Goal: Task Accomplishment & Management: Manage account settings

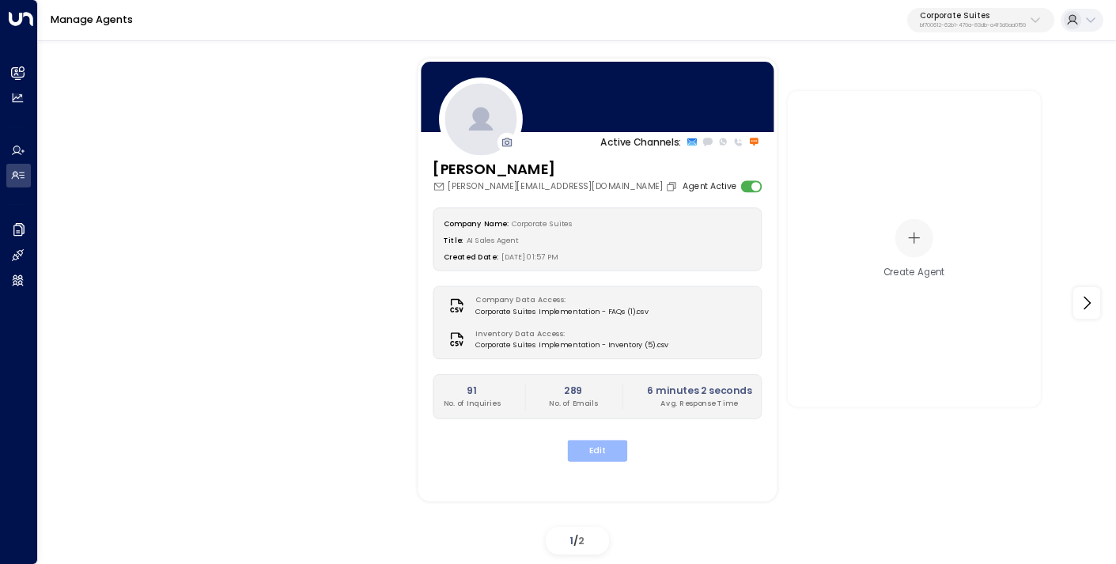
click at [607, 459] on button "Edit" at bounding box center [598, 450] width 60 height 21
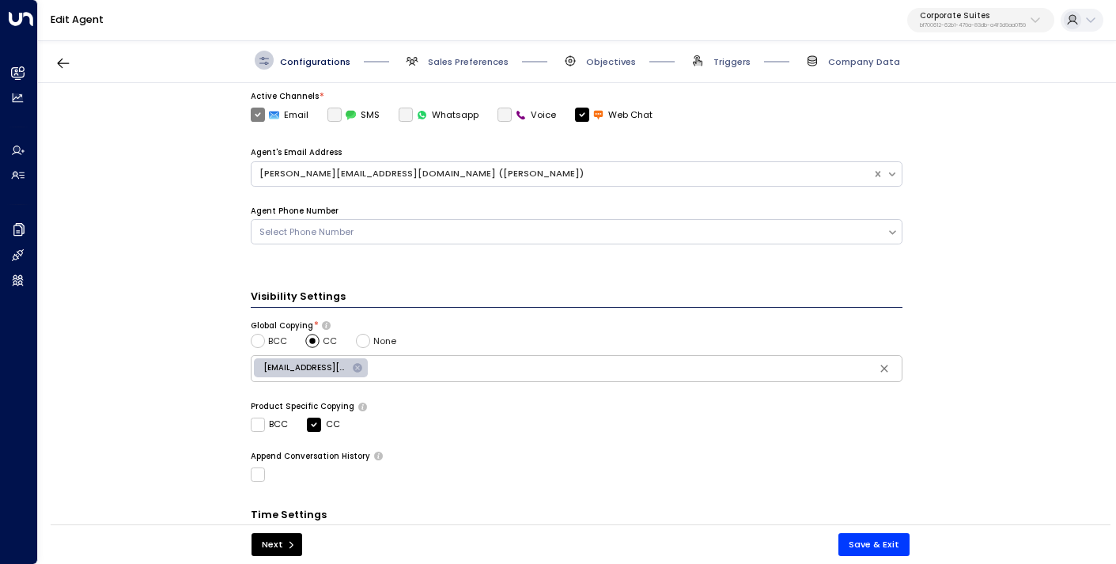
scroll to position [515, 0]
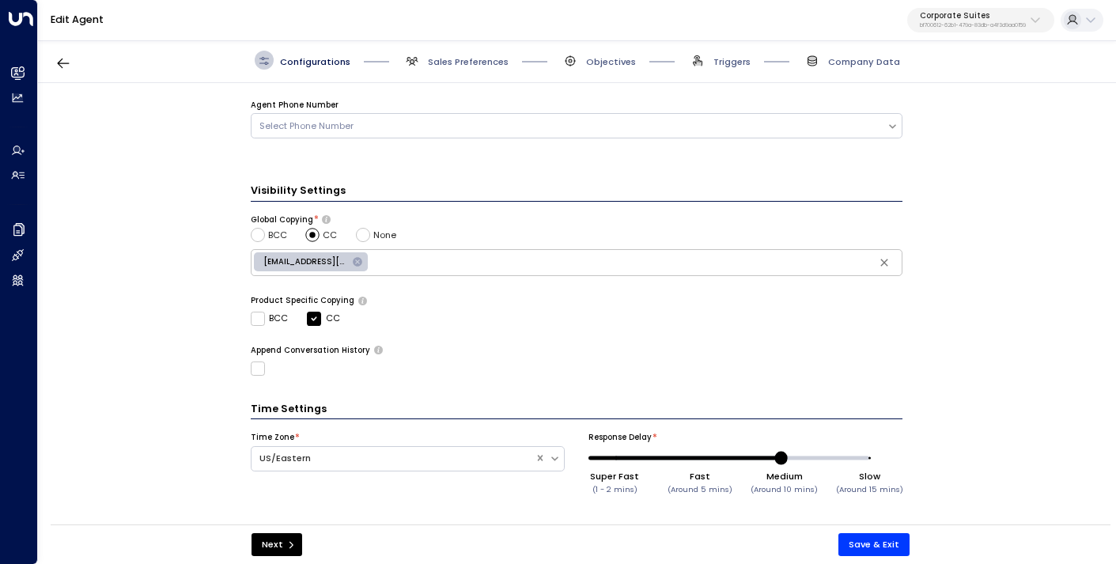
drag, startPoint x: 869, startPoint y: 459, endPoint x: 779, endPoint y: 460, distance: 89.4
click at [779, 460] on span at bounding box center [781, 458] width 13 height 13
type input "**"
click at [866, 551] on button "Save & Exit" at bounding box center [874, 544] width 71 height 23
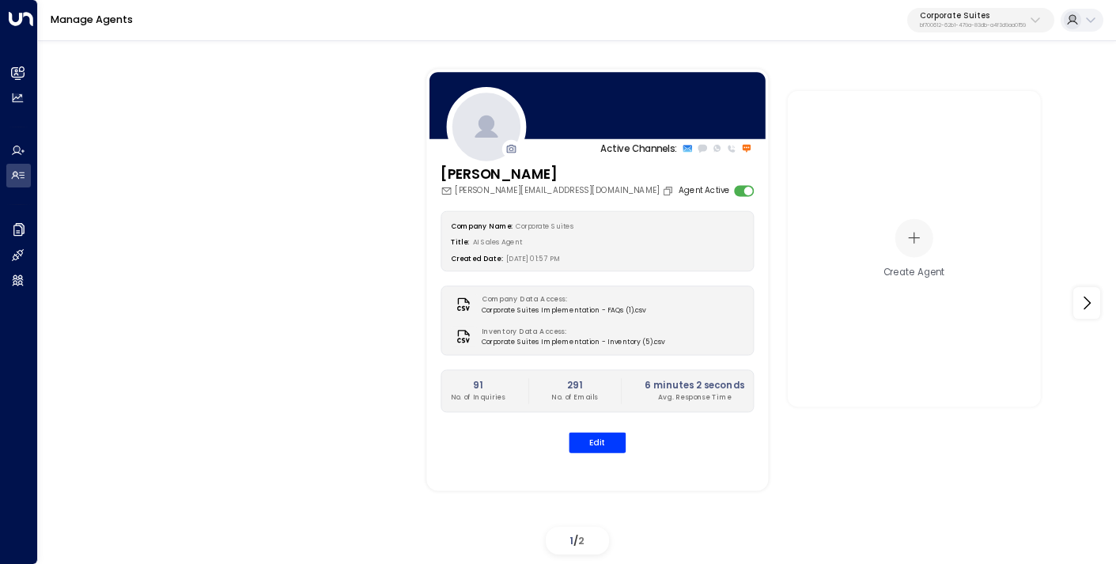
click at [948, 22] on p "bf700612-62b1-479a-83db-a4f3d9aa0159" at bounding box center [973, 25] width 106 height 6
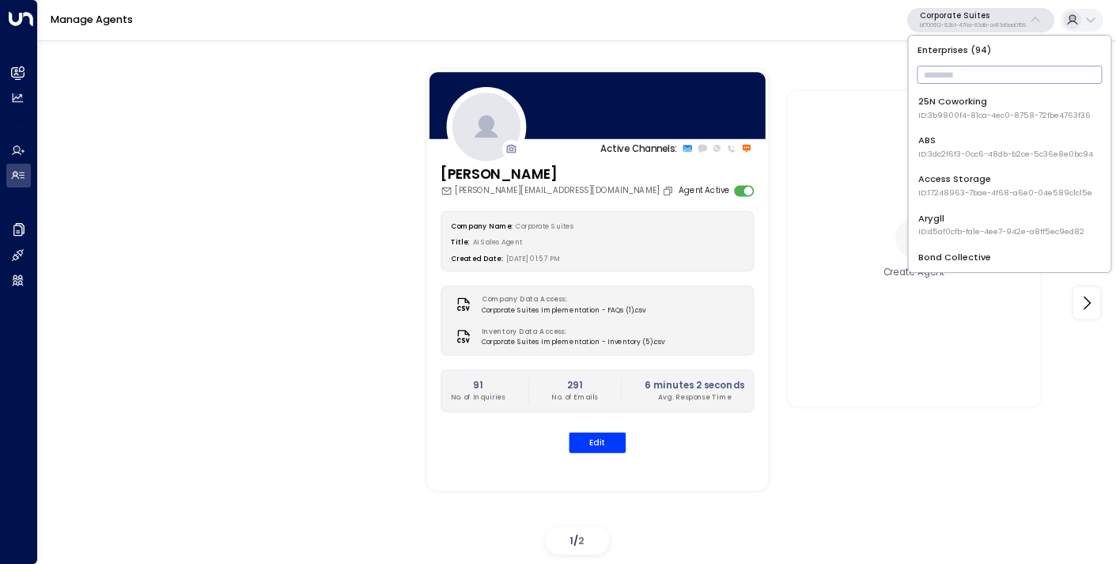
click at [949, 100] on div "25N Coworking ID: 3b9800f4-81ca-4ec0-8758-72fbe4763f36" at bounding box center [1005, 108] width 172 height 26
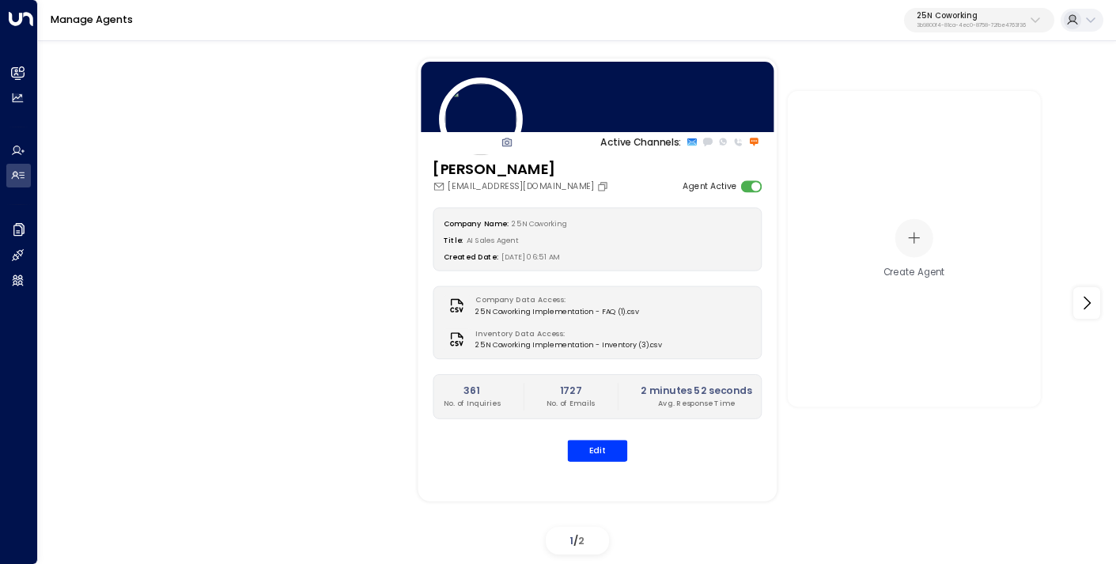
click at [595, 435] on div "Company Name: 25N Coworking Title: AI Sales Agent Created Date: [DATE] 06:51 AM…" at bounding box center [597, 334] width 329 height 254
click at [595, 457] on button "Edit" at bounding box center [598, 450] width 60 height 21
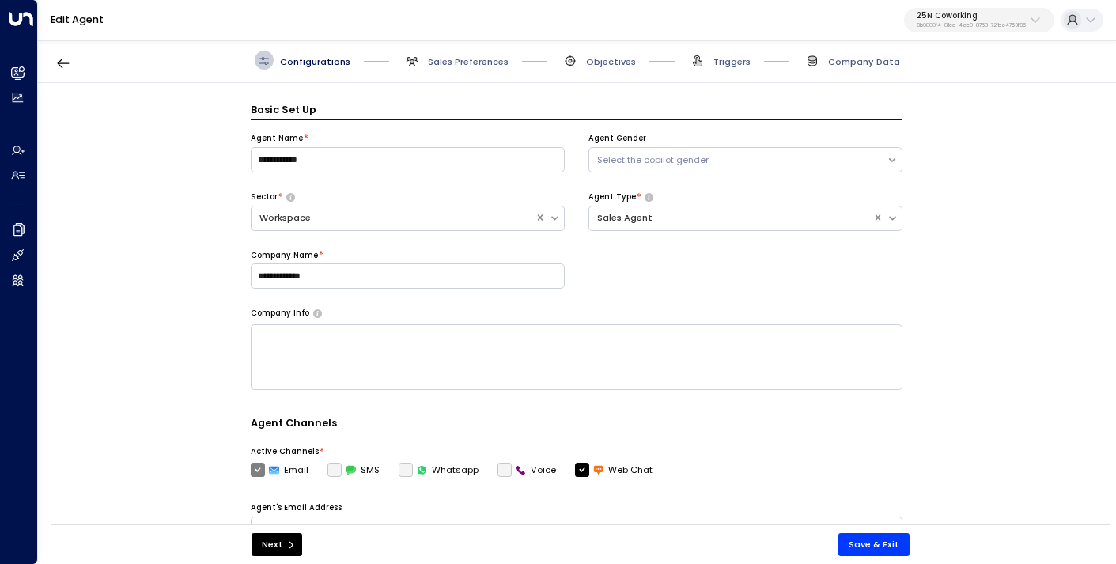
scroll to position [19, 0]
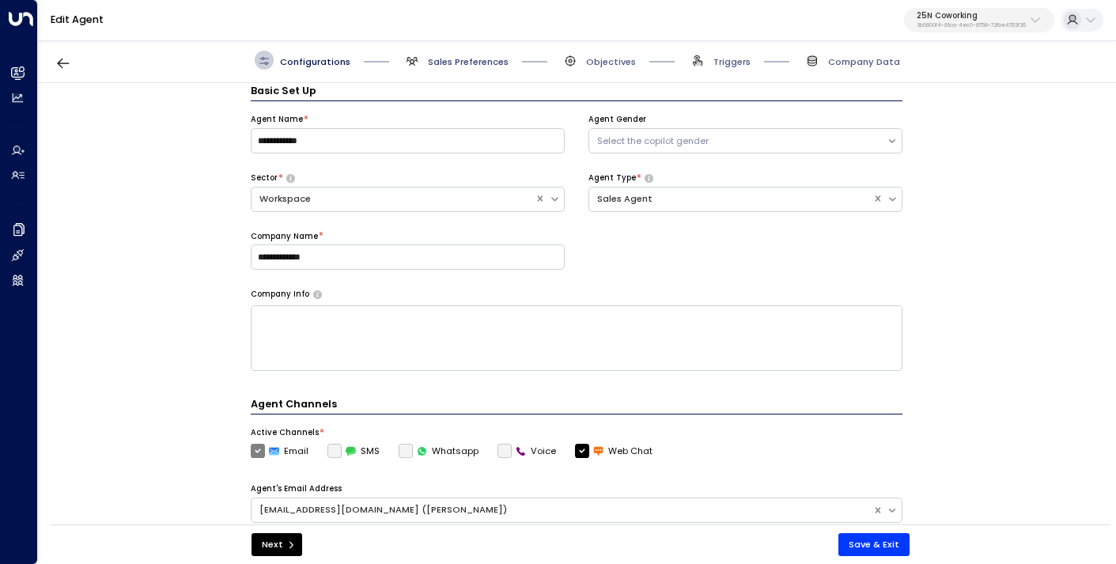
click at [476, 59] on span "Sales Preferences" at bounding box center [468, 61] width 81 height 13
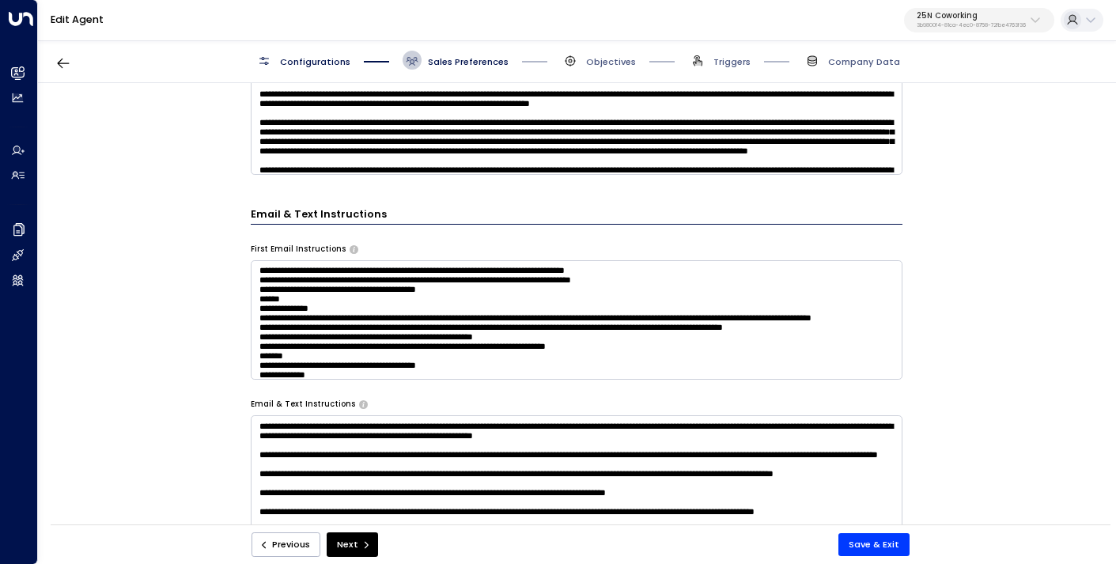
scroll to position [119, 0]
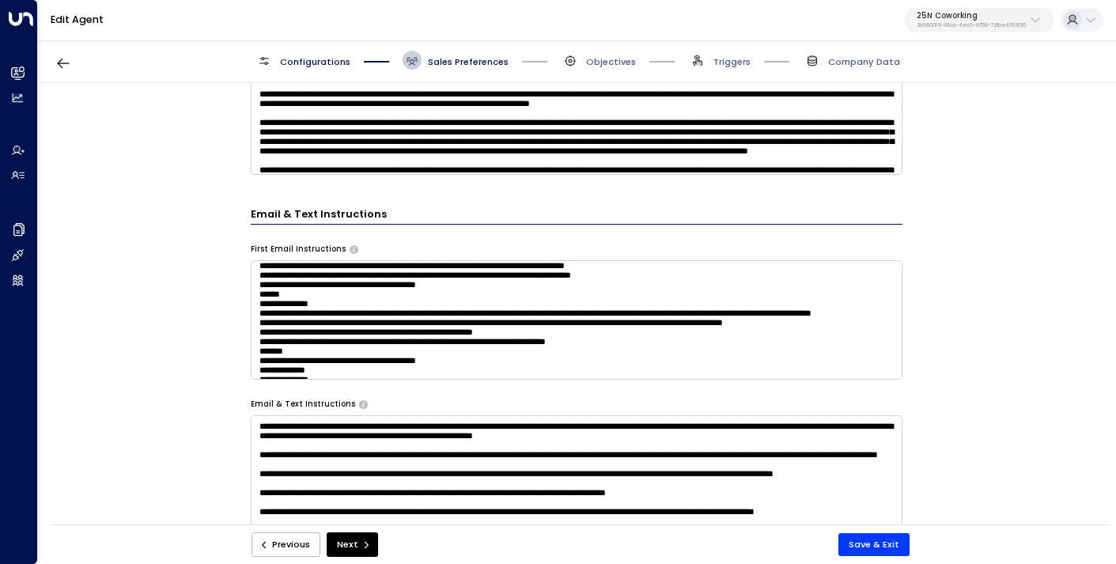
click at [323, 313] on textarea at bounding box center [577, 319] width 652 height 119
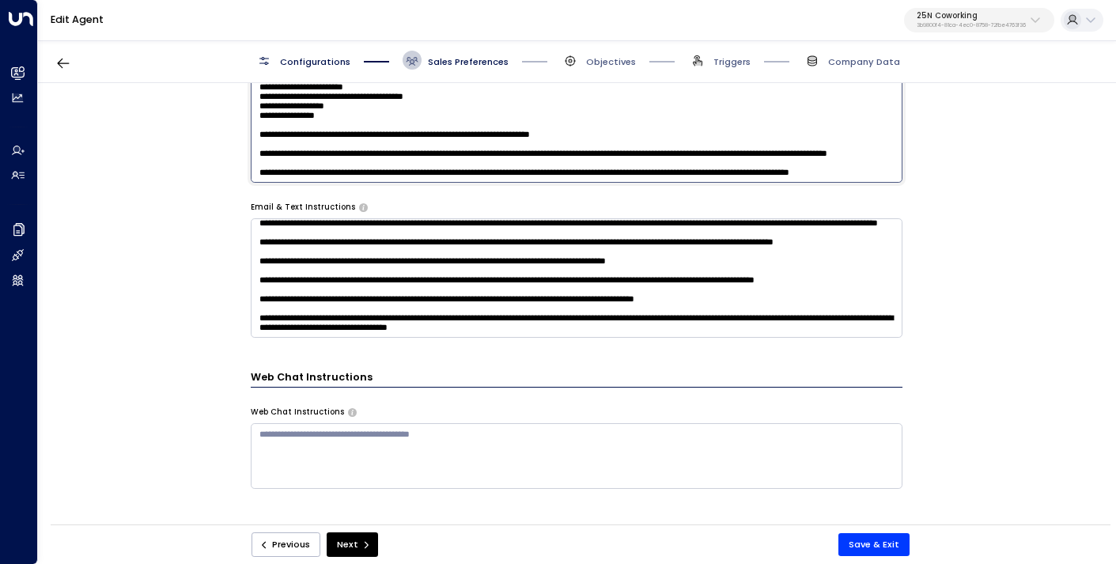
scroll to position [1128, 0]
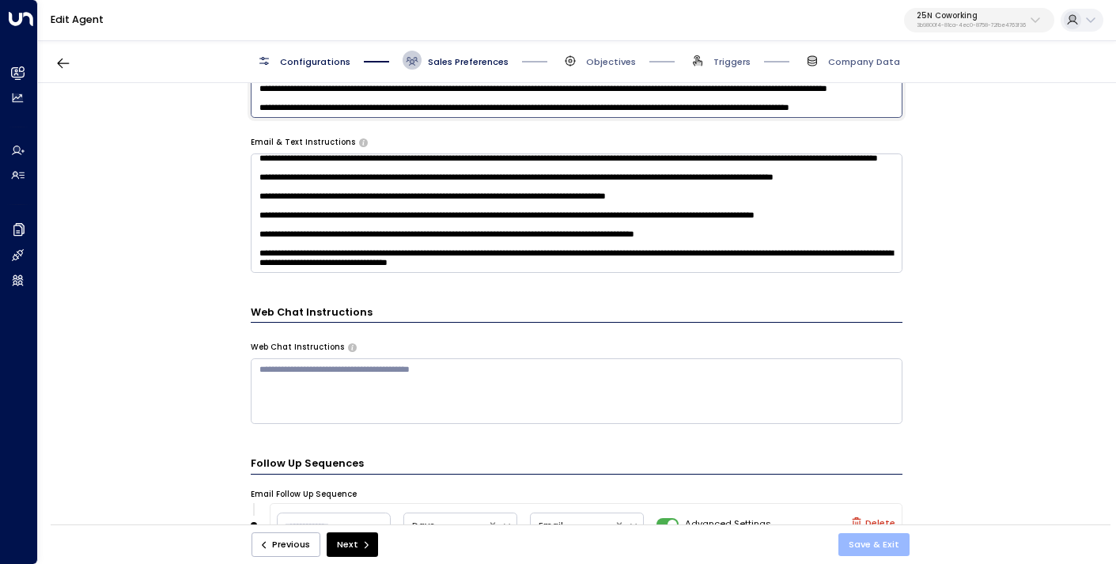
click at [878, 542] on button "Save & Exit" at bounding box center [874, 544] width 71 height 23
